Goal: Task Accomplishment & Management: Complete application form

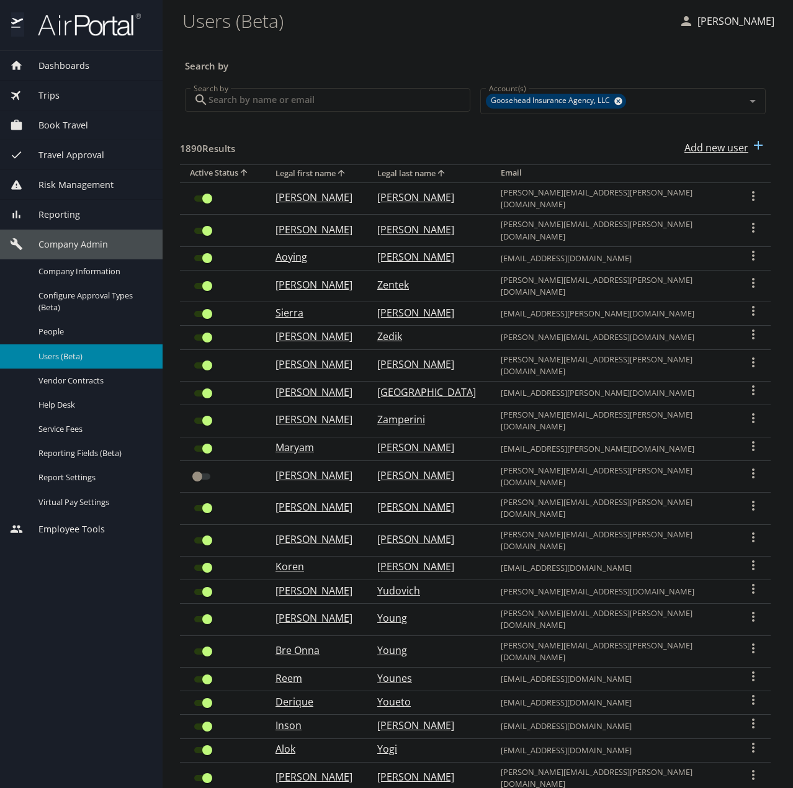
click at [708, 144] on p "Add new user" at bounding box center [716, 147] width 64 height 15
select select "US"
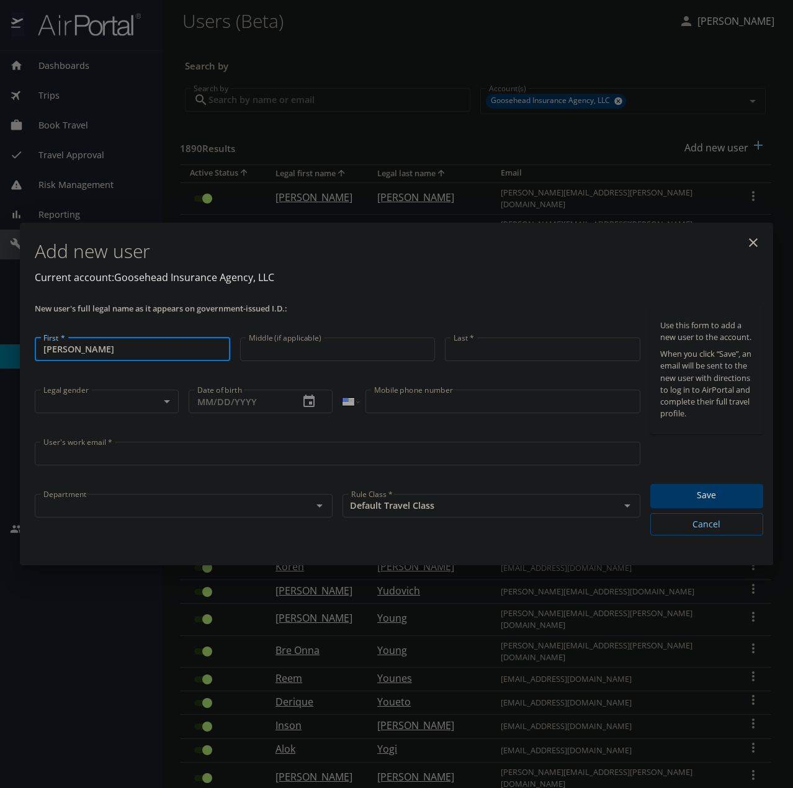
type input "[PERSON_NAME]"
click at [112, 451] on input "User's work email *" at bounding box center [338, 454] width 606 height 24
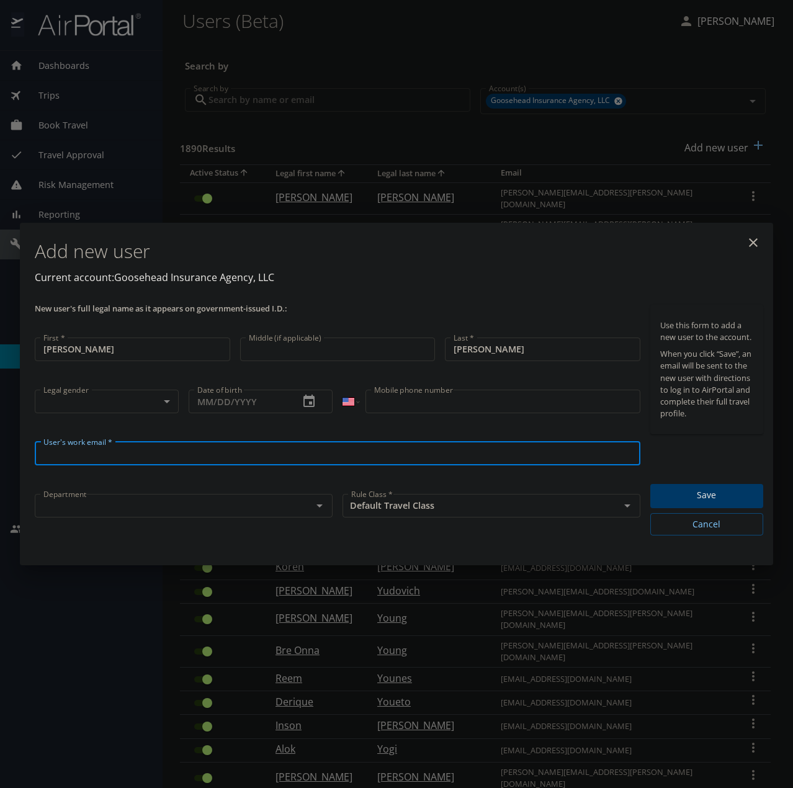
paste input "[PERSON_NAME][EMAIL_ADDRESS][PERSON_NAME][DOMAIN_NAME]"
type input "[PERSON_NAME][EMAIL_ADDRESS][PERSON_NAME][DOMAIN_NAME]"
click at [108, 502] on input "text" at bounding box center [165, 506] width 254 height 16
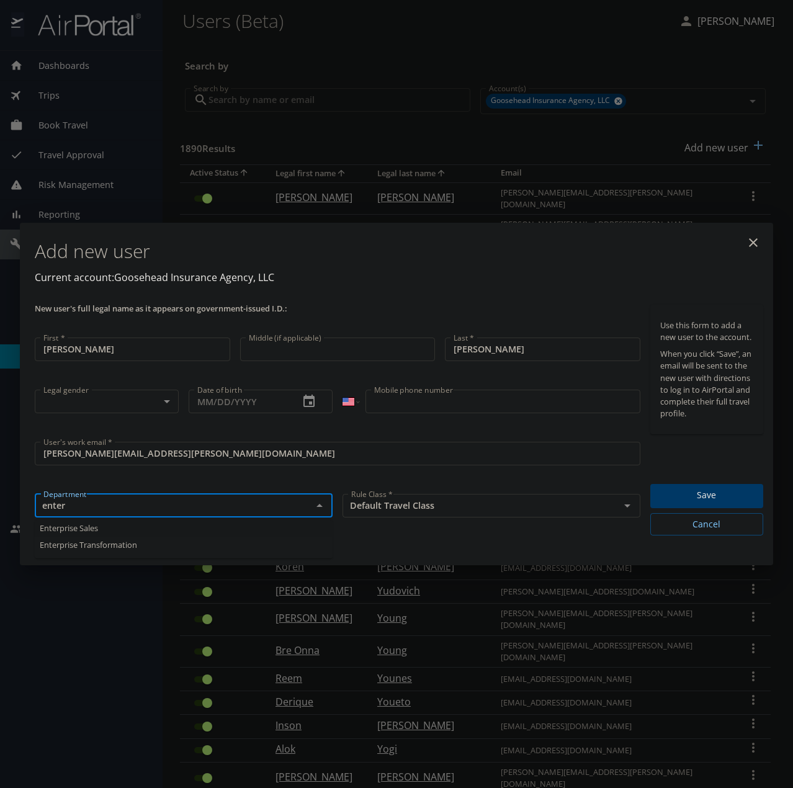
click at [114, 527] on li "Enterprise Sales" at bounding box center [184, 528] width 298 height 17
type input "Enterprise Sales"
click at [99, 395] on body "Dashboards AirPortal 360™ Manager My Travel Dashboard Trips Airtinerary® Lookup…" at bounding box center [396, 394] width 793 height 788
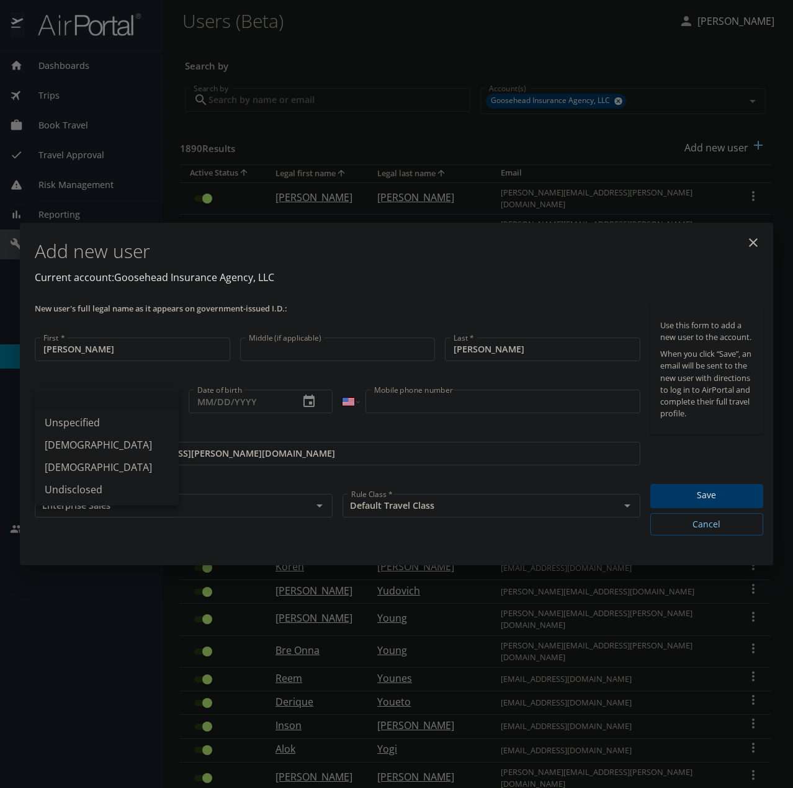
click at [92, 422] on li "Unspecified" at bounding box center [107, 422] width 144 height 22
type input "Unspecified"
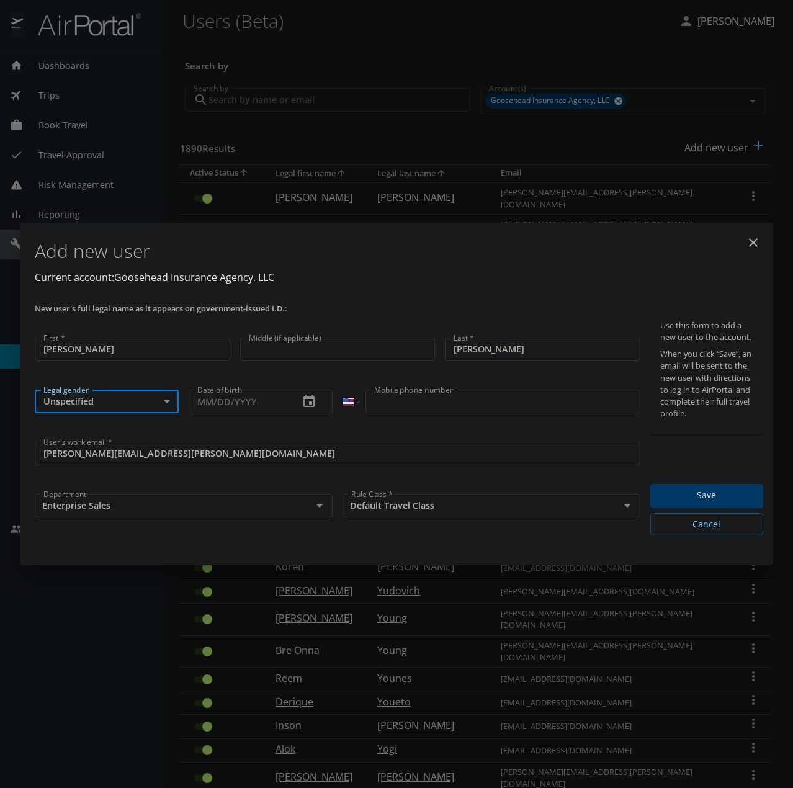
click at [713, 499] on span "Save" at bounding box center [706, 496] width 93 height 16
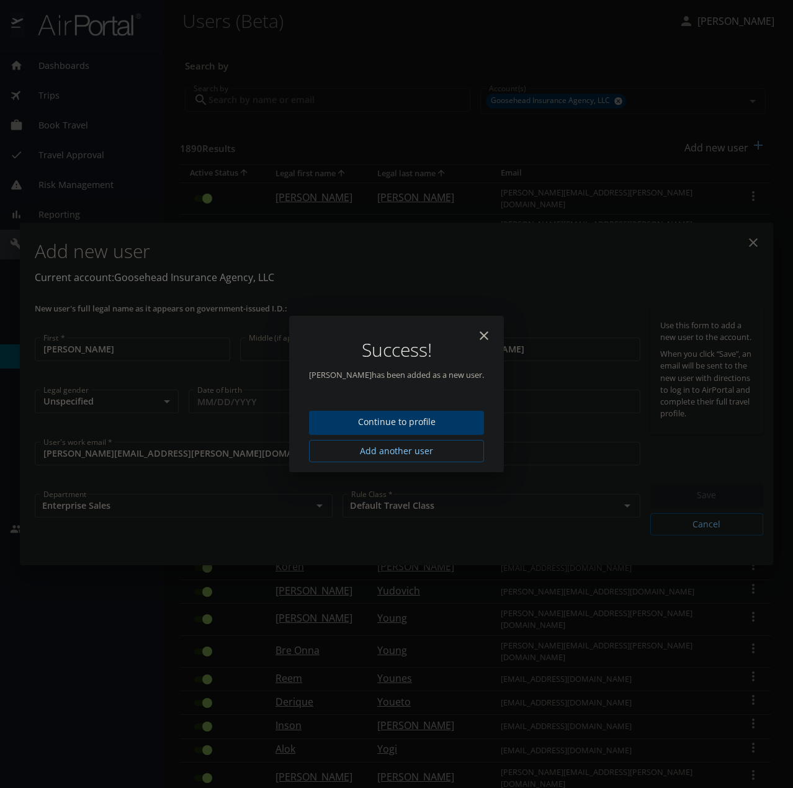
click at [480, 334] on icon "close" at bounding box center [484, 335] width 9 height 9
type input "[DATE]"
